Goal: Check status: Check status

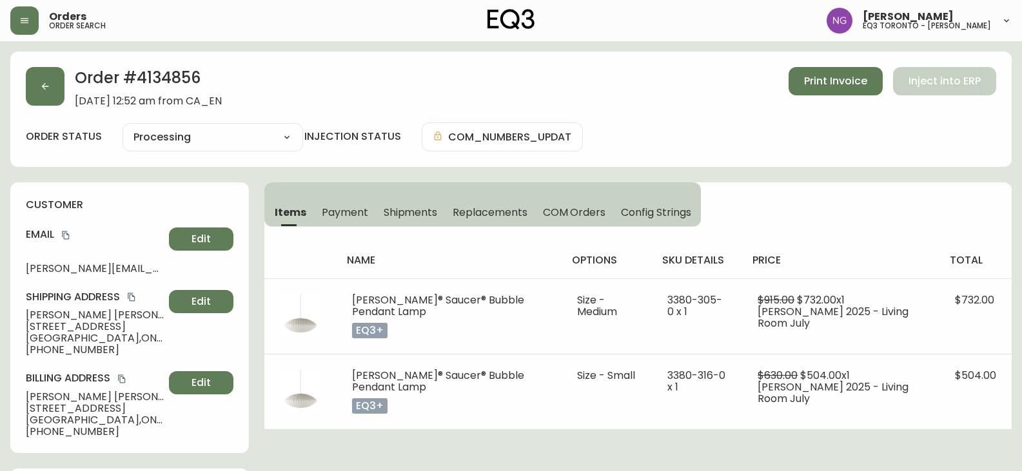
select select "PROCESSING"
click at [34, 25] on button "button" at bounding box center [24, 20] width 28 height 28
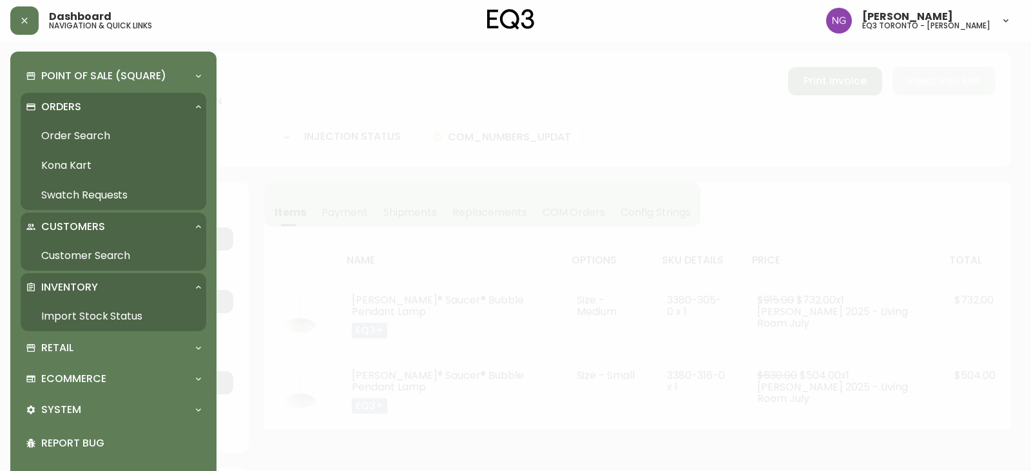
click at [53, 315] on link "Import Stock Status" at bounding box center [114, 317] width 186 height 30
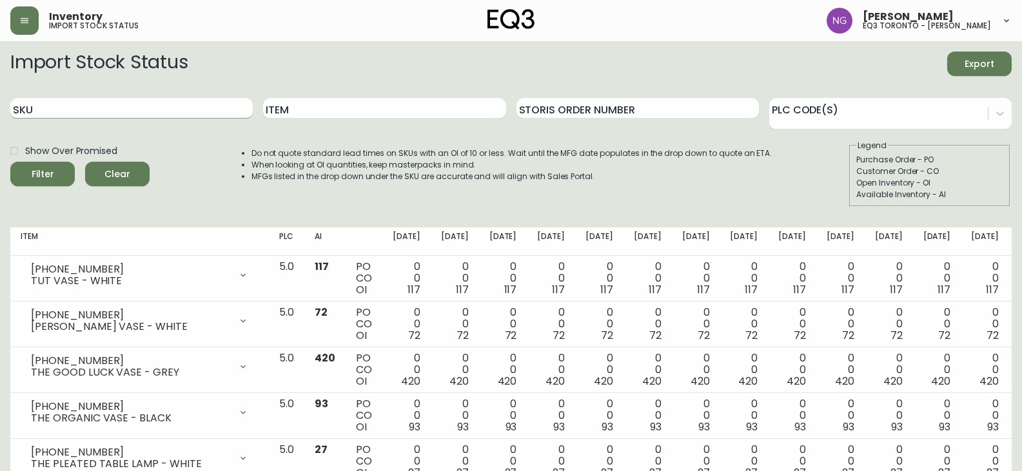
click at [101, 103] on input "SKU" at bounding box center [131, 108] width 242 height 21
paste input "[PHONE_NUMBER]"
type input "[PHONE_NUMBER]"
click at [10, 162] on button "Filter" at bounding box center [42, 174] width 64 height 24
